Goal: Transaction & Acquisition: Subscribe to service/newsletter

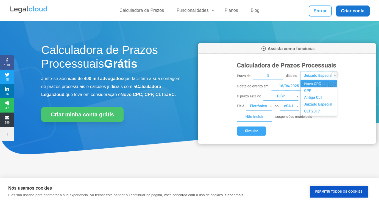
click at [346, 10] on link "Criar conta" at bounding box center [353, 10] width 34 height 11
